Goal: Complete application form

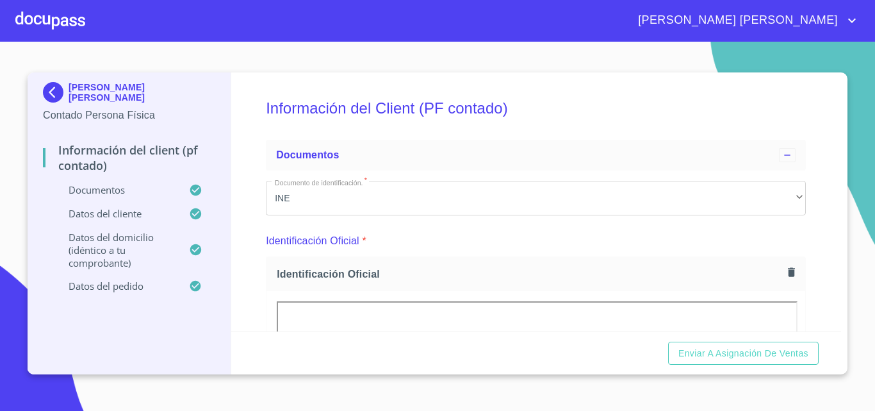
scroll to position [3076, 0]
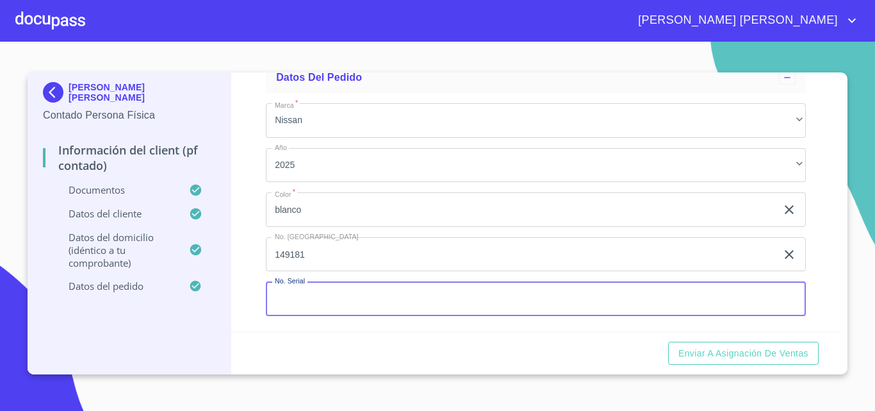
click at [308, 311] on input "Documento de identificación.   *" at bounding box center [536, 298] width 540 height 35
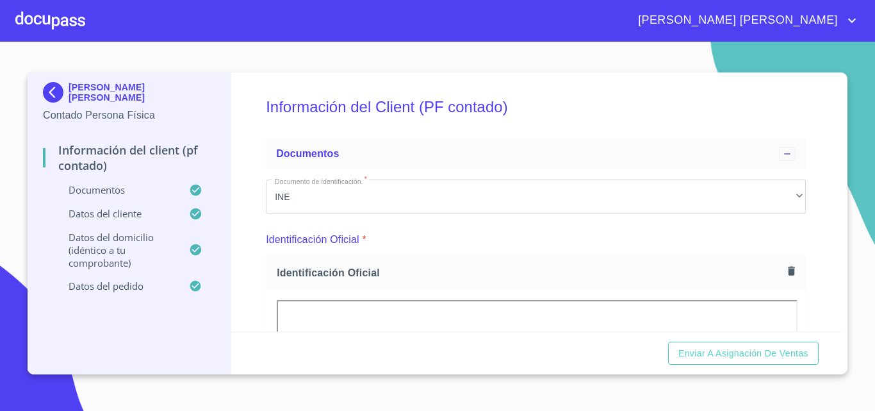
scroll to position [0, 0]
type input "[US_VEHICLE_IDENTIFICATION_NUMBER]"
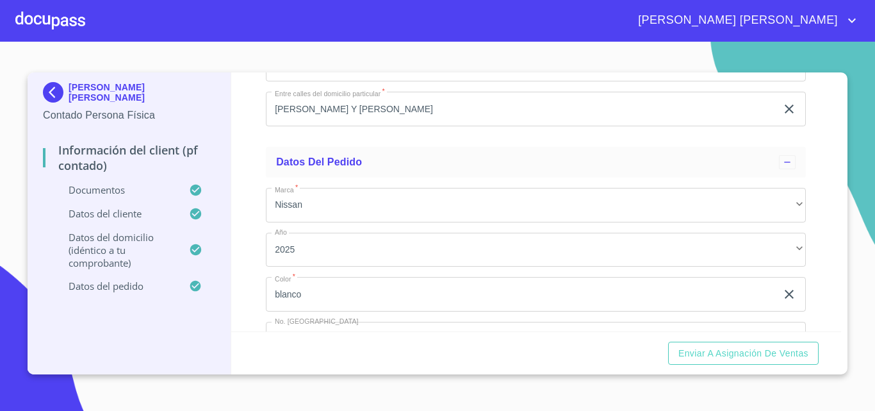
scroll to position [3076, 0]
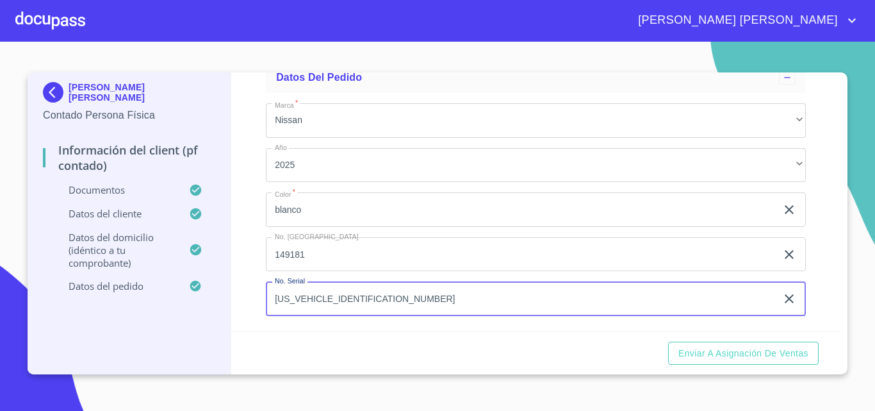
click at [402, 306] on input "[US_VEHICLE_IDENTIFICATION_NUMBER]" at bounding box center [521, 298] width 511 height 35
click at [379, 257] on input "149181" at bounding box center [521, 254] width 511 height 35
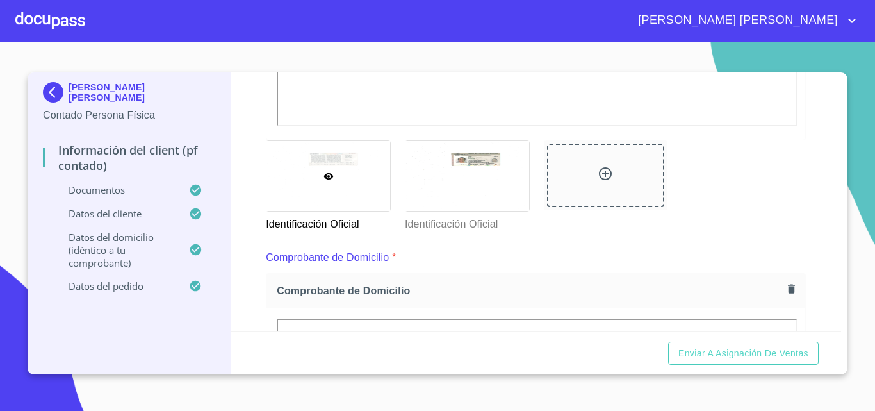
scroll to position [514, 0]
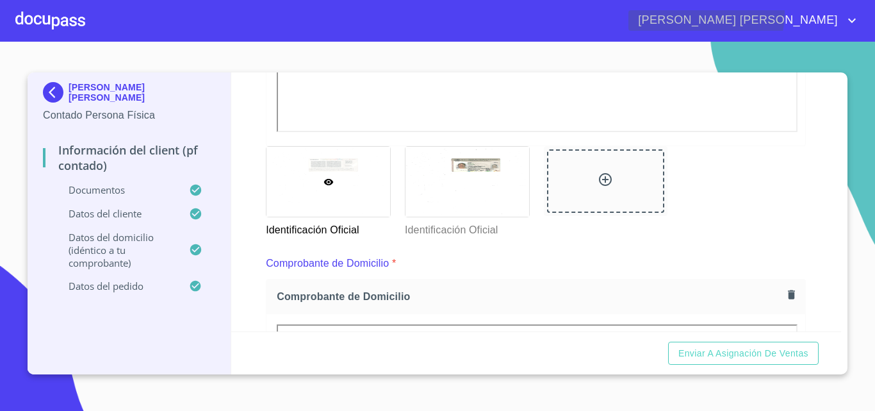
click at [839, 14] on span "[PERSON_NAME] [PERSON_NAME]" at bounding box center [736, 20] width 216 height 20
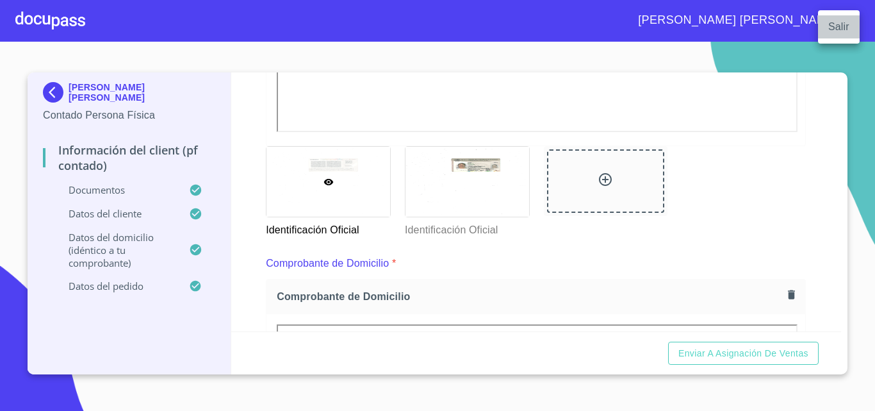
click at [842, 28] on li "Salir" at bounding box center [839, 26] width 42 height 23
